Goal: Task Accomplishment & Management: Use online tool/utility

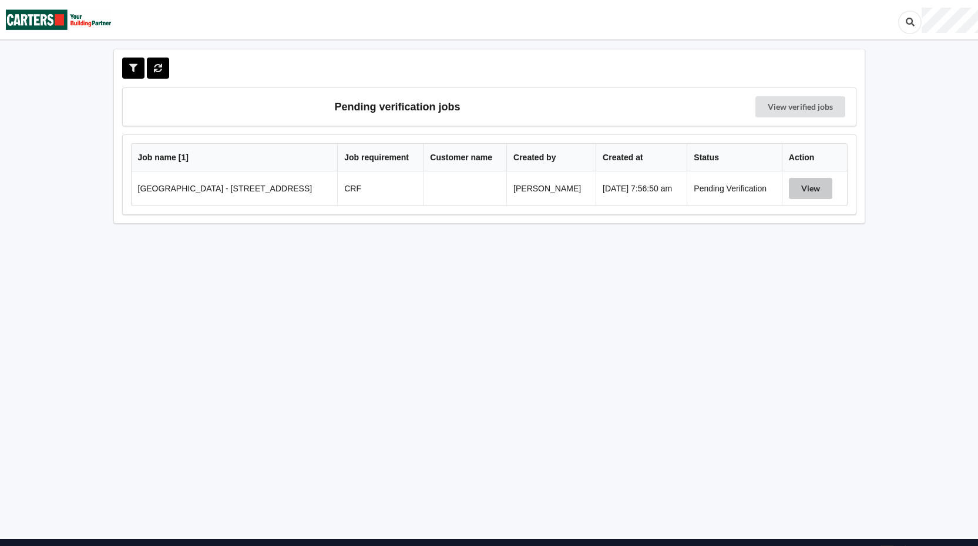
drag, startPoint x: 823, startPoint y: 190, endPoint x: 830, endPoint y: 193, distance: 7.6
click at [823, 190] on button "View" at bounding box center [810, 188] width 43 height 21
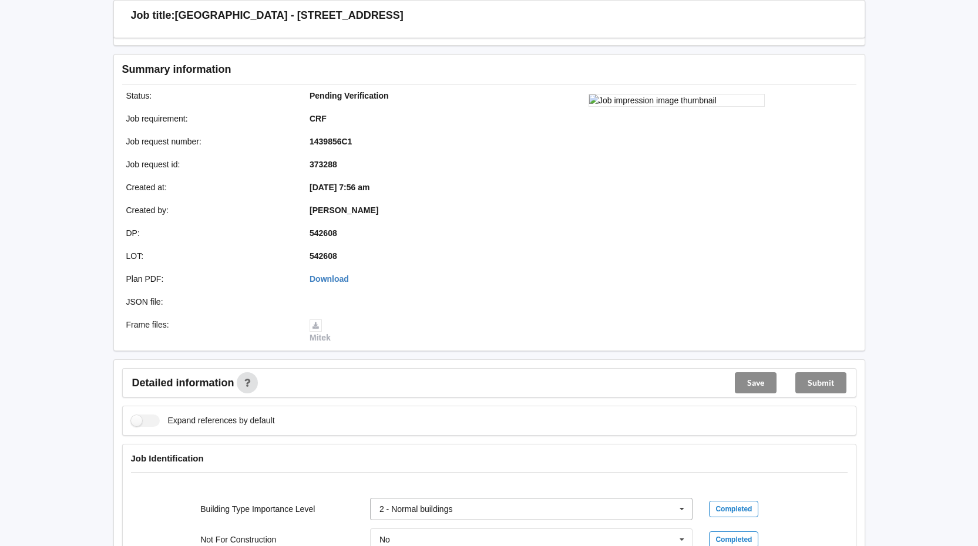
scroll to position [353, 0]
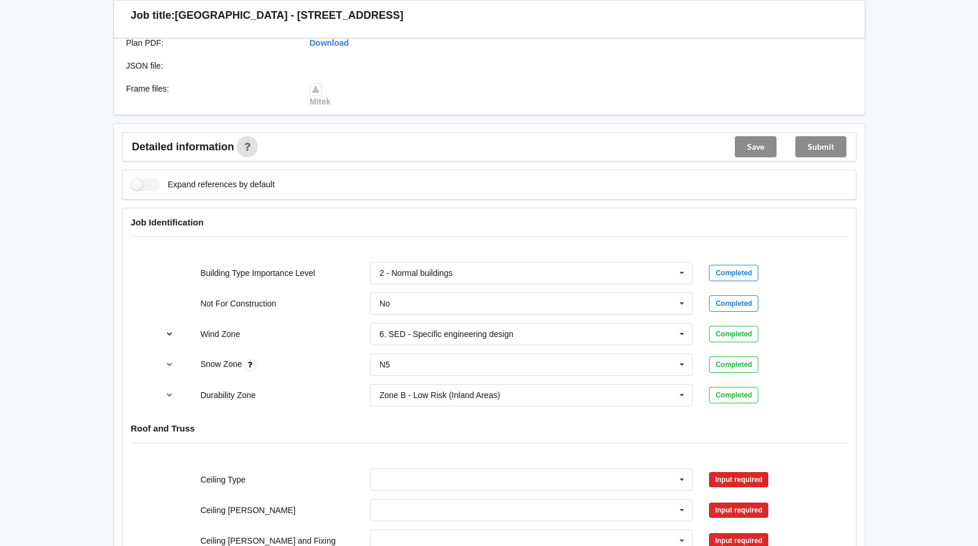
click at [167, 334] on icon "reference-toggle" at bounding box center [170, 333] width 10 height 7
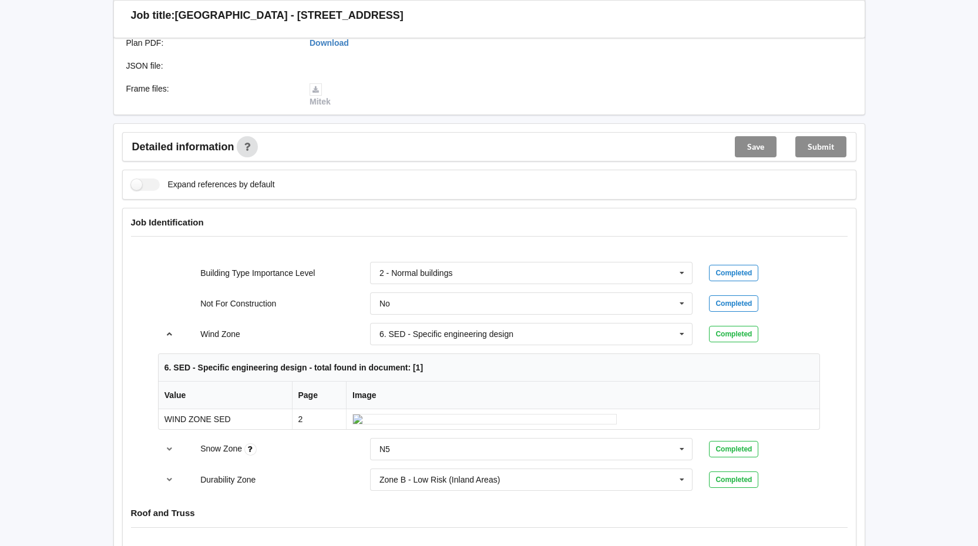
click at [168, 335] on icon "reference-toggle" at bounding box center [170, 333] width 10 height 7
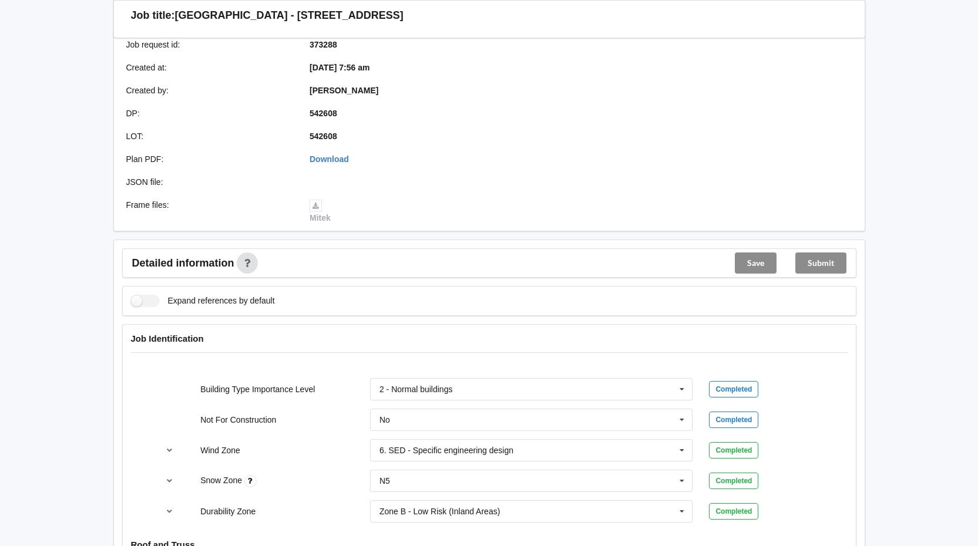
scroll to position [411, 0]
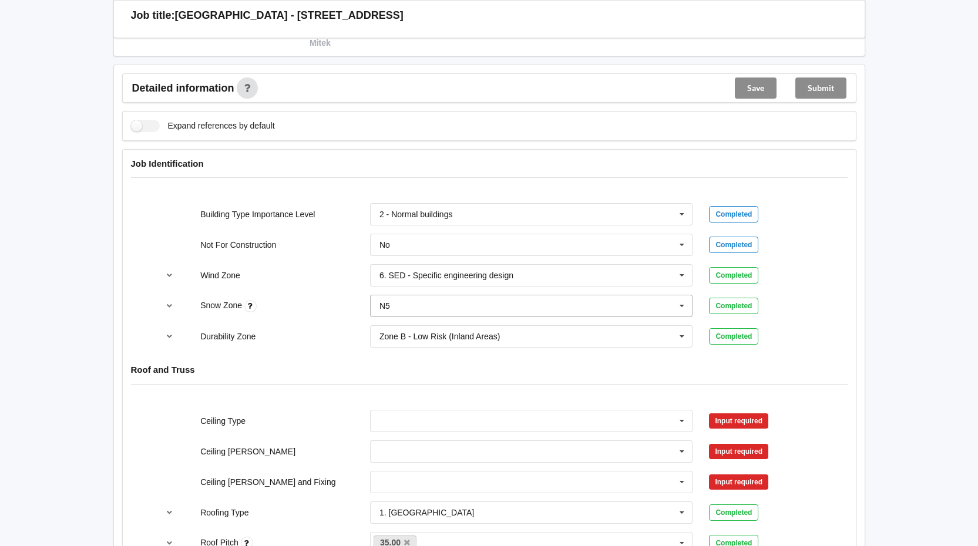
click at [681, 307] on icon at bounding box center [682, 307] width 18 height 22
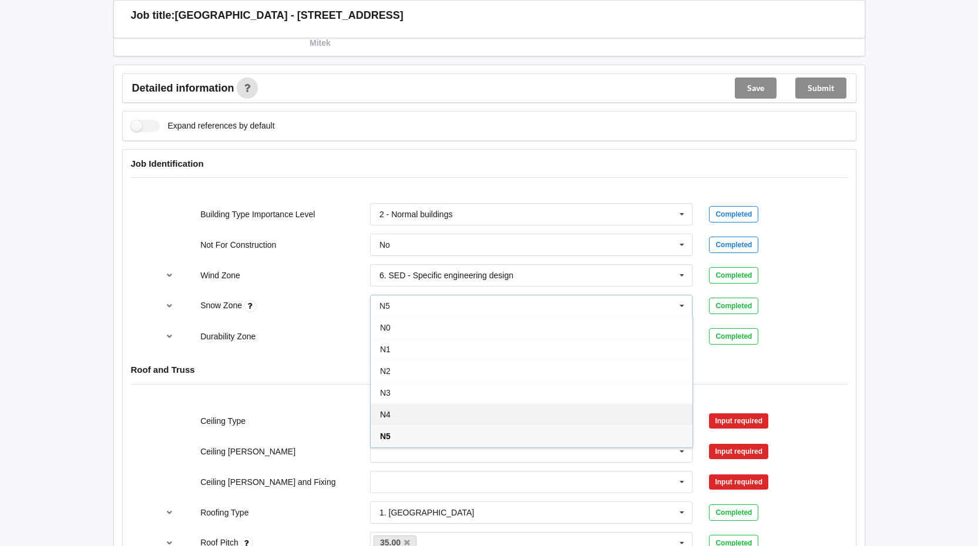
click at [466, 415] on div "N4" at bounding box center [532, 415] width 322 height 22
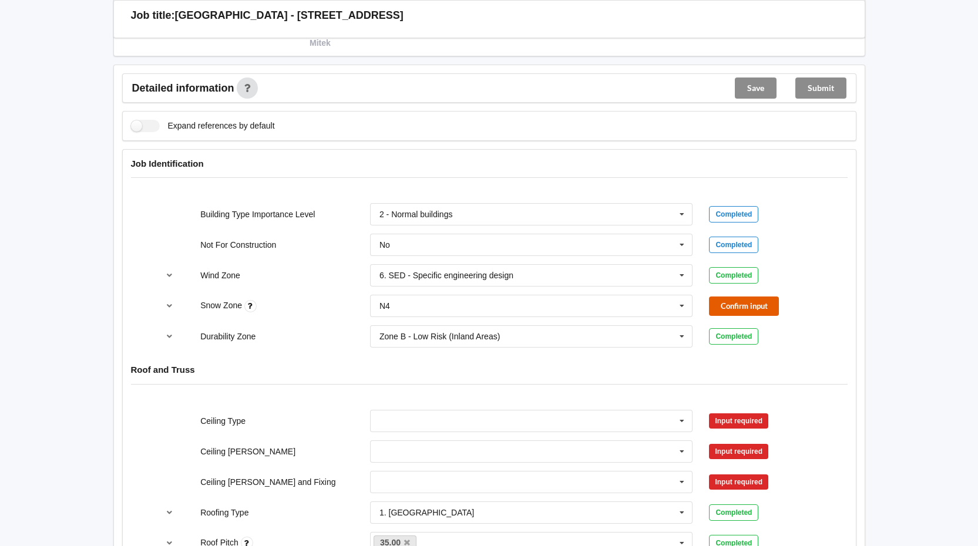
click at [737, 306] on button "Confirm input" at bounding box center [744, 306] width 70 height 19
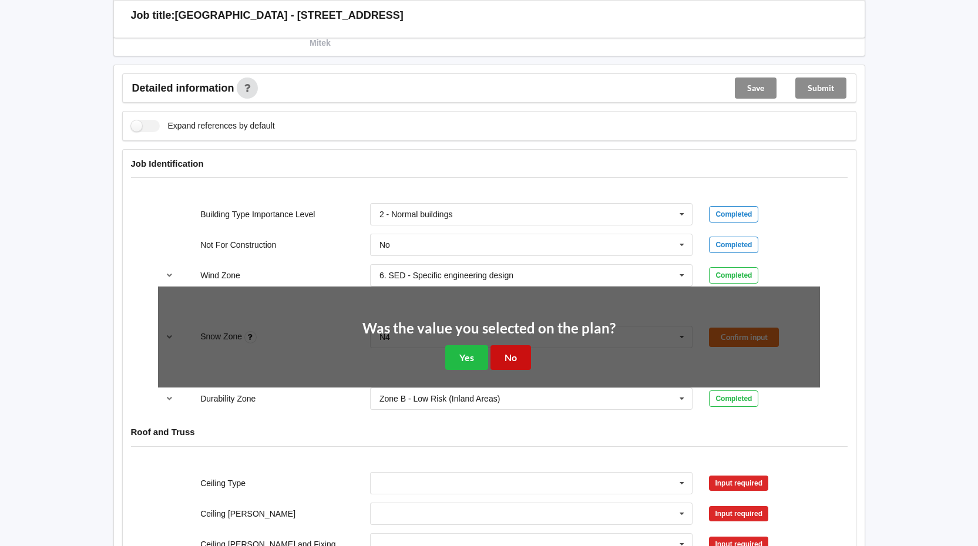
click at [510, 361] on button "No" at bounding box center [511, 357] width 41 height 24
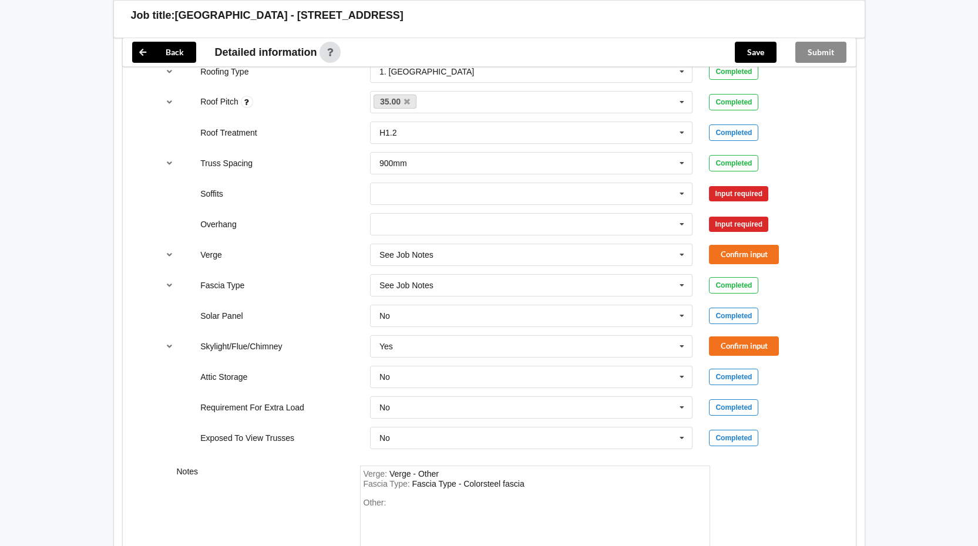
scroll to position [975, 0]
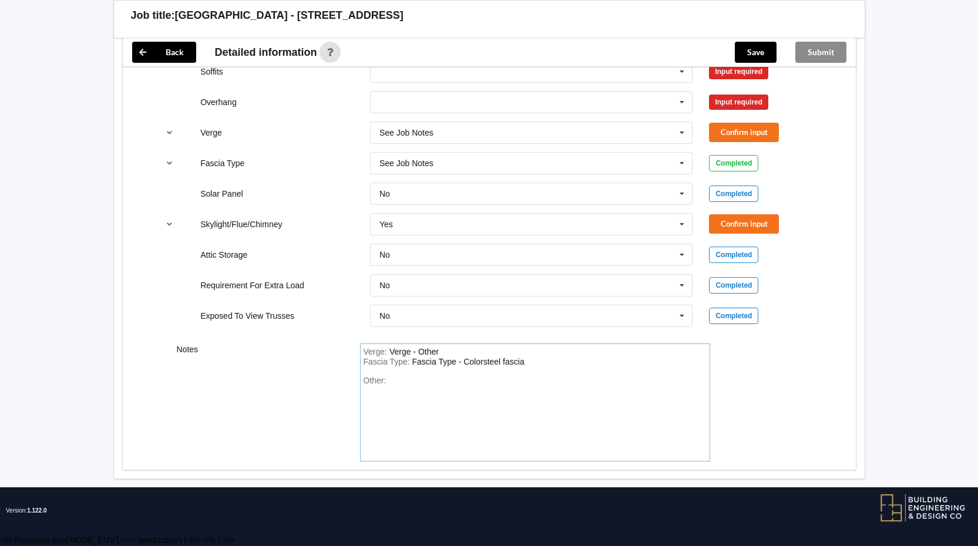
click at [422, 389] on div "Other:" at bounding box center [535, 417] width 343 height 82
